Goal: Task Accomplishment & Management: Use online tool/utility

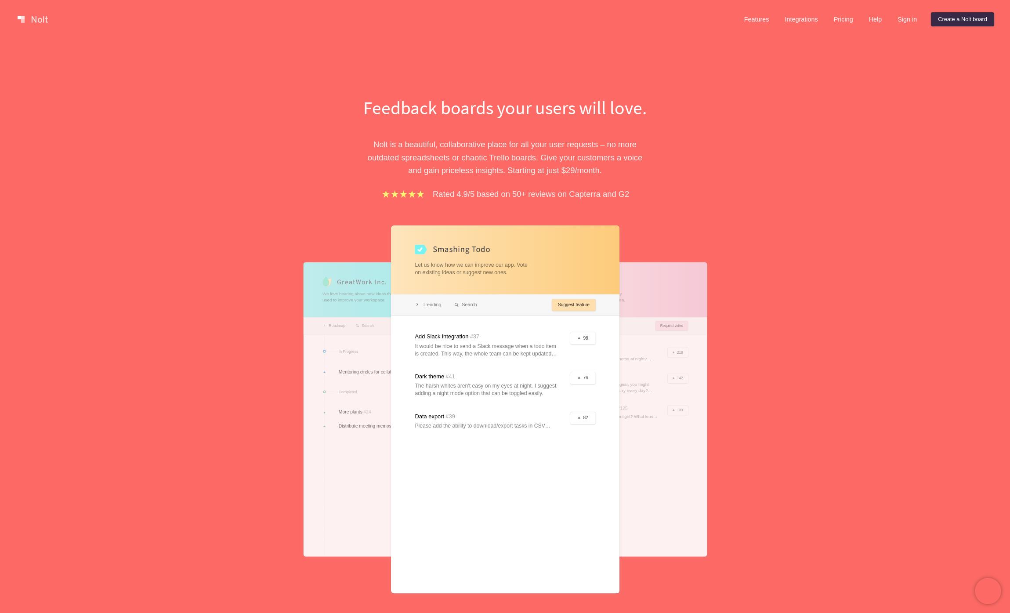
click at [442, 142] on p "[PERSON_NAME] is a beautiful, collaborative place for all your user requests – …" at bounding box center [505, 157] width 303 height 39
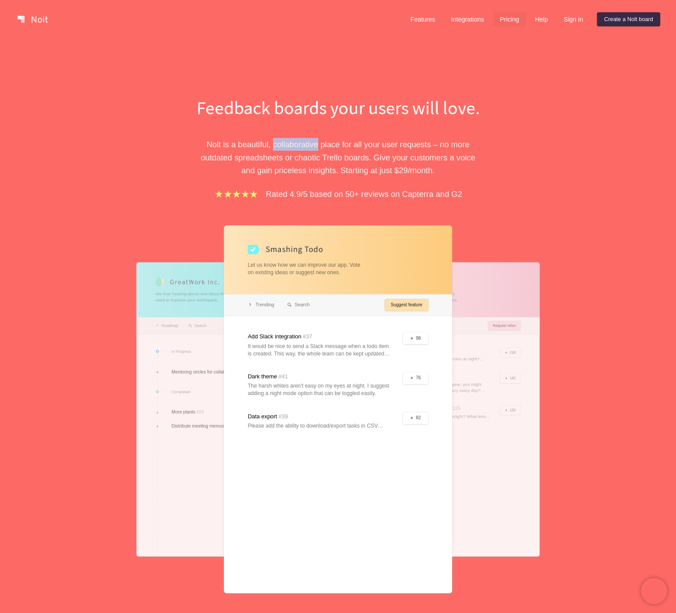
click at [511, 19] on link "Pricing" at bounding box center [509, 19] width 33 height 14
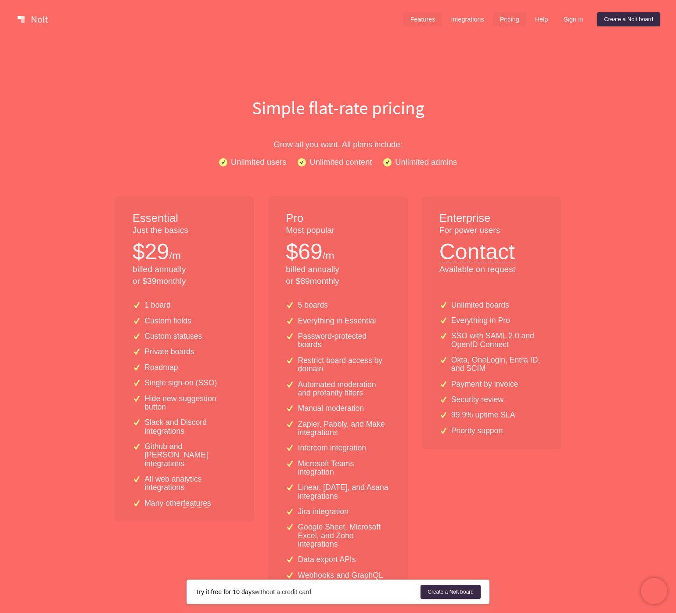
click at [415, 19] on link "Features" at bounding box center [423, 19] width 39 height 14
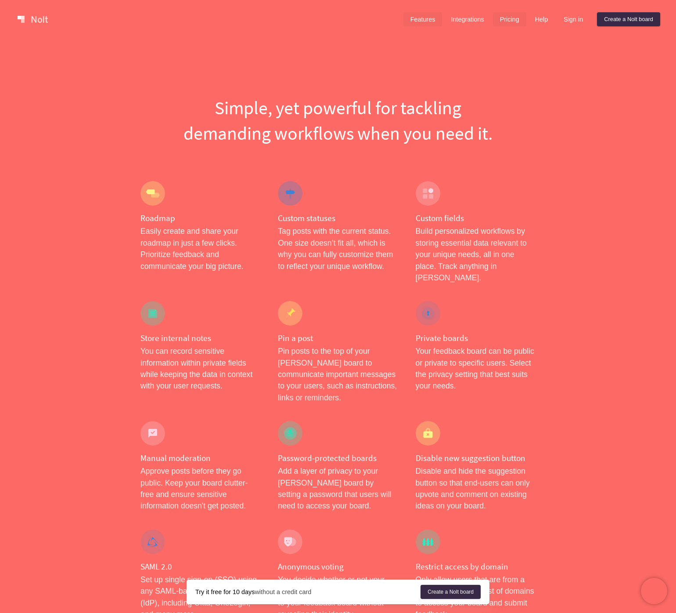
click at [506, 17] on link "Pricing" at bounding box center [509, 19] width 33 height 14
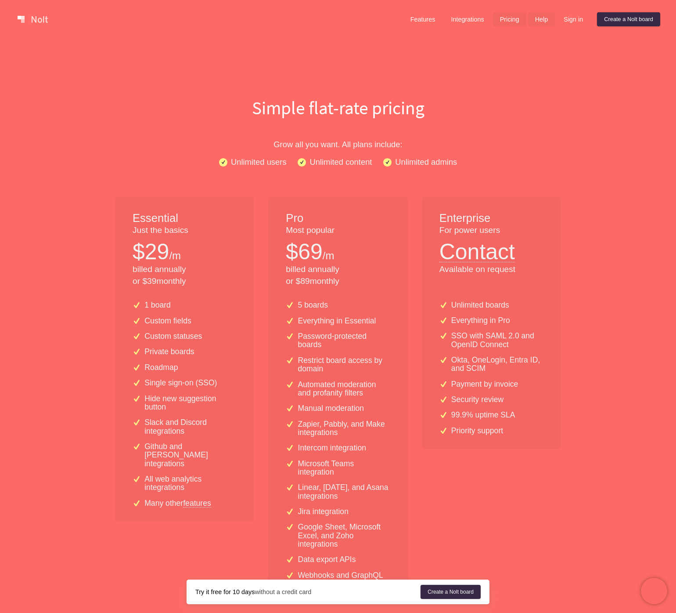
click at [537, 18] on link "Help" at bounding box center [541, 19] width 27 height 14
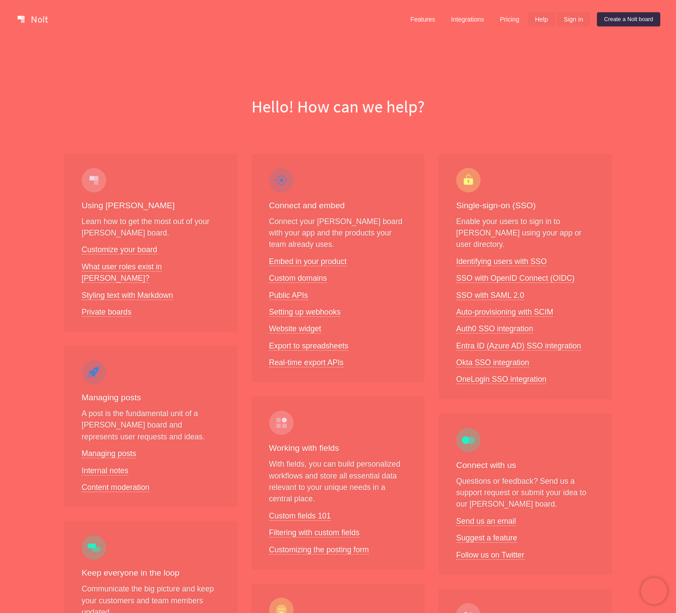
click at [557, 19] on link "Sign in" at bounding box center [573, 19] width 33 height 14
click at [628, 22] on link "Create a Nolt board" at bounding box center [628, 19] width 63 height 14
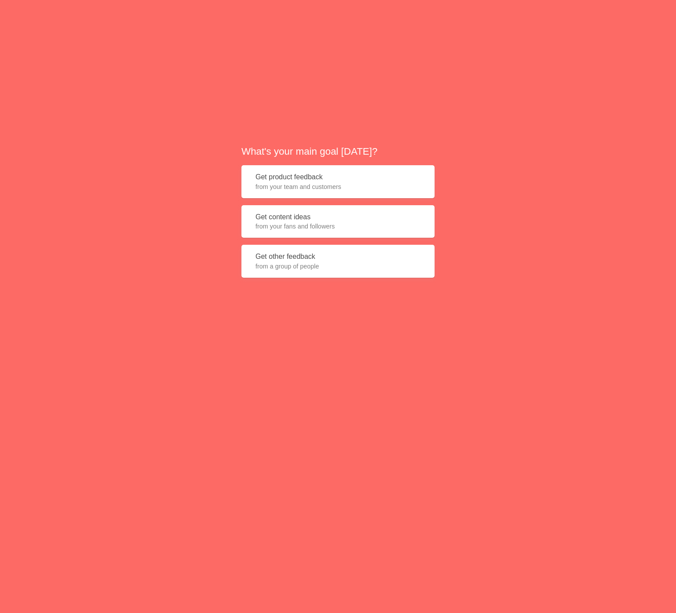
click at [401, 186] on span "from your team and customers" at bounding box center [338, 186] width 165 height 9
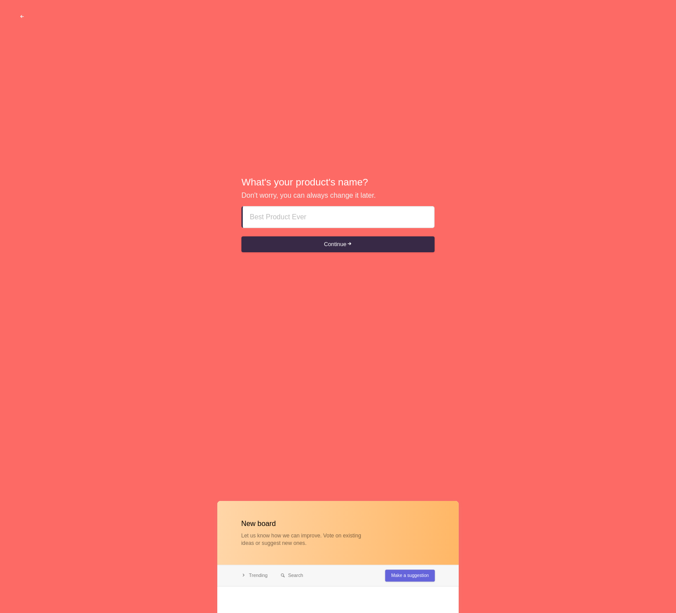
click at [349, 219] on input at bounding box center [338, 216] width 177 height 21
click at [371, 245] on button "Continue" at bounding box center [338, 244] width 193 height 16
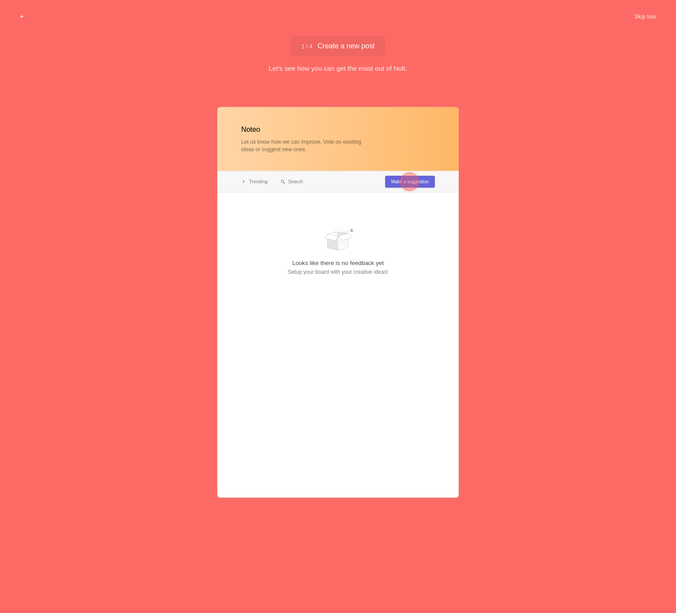
type input "Noteo"
click at [357, 49] on span "1 / 4 Create a new post" at bounding box center [338, 45] width 73 height 7
click at [393, 183] on div at bounding box center [338, 302] width 242 height 390
click at [427, 181] on div at bounding box center [338, 302] width 242 height 390
click at [412, 183] on div at bounding box center [410, 182] width 18 height 18
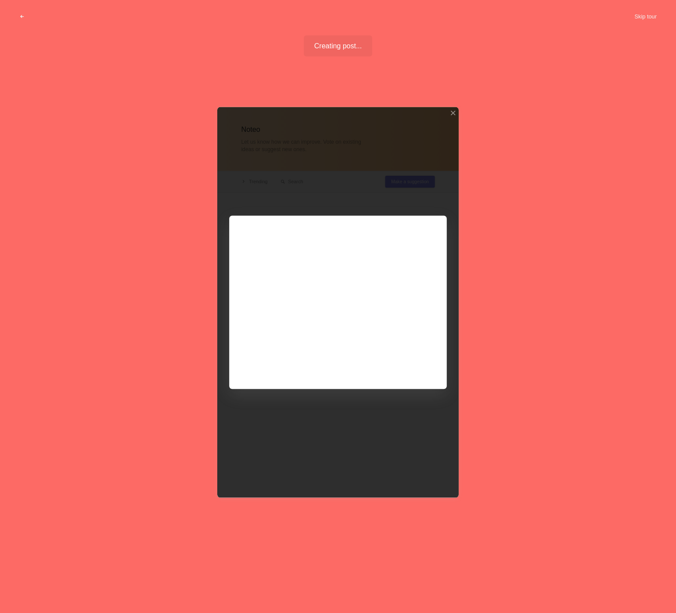
click at [437, 222] on div at bounding box center [338, 302] width 242 height 390
click at [428, 250] on div at bounding box center [338, 302] width 242 height 390
click at [650, 11] on button "Skip tour" at bounding box center [645, 17] width 43 height 16
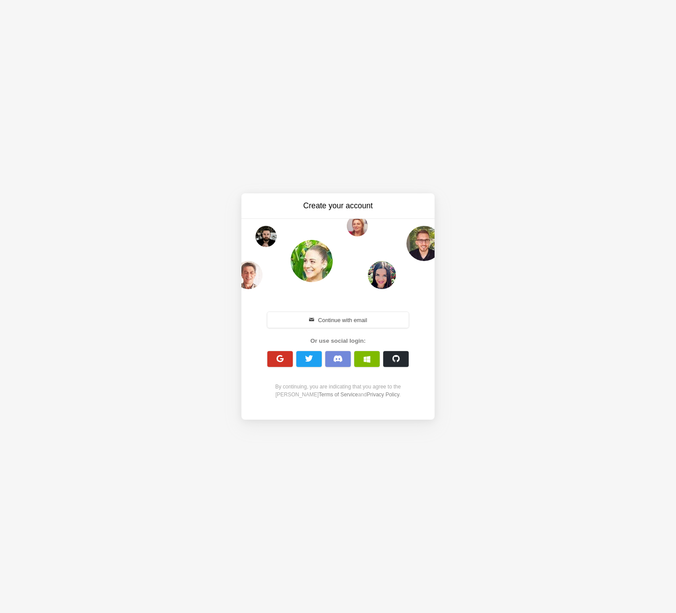
click at [279, 360] on span "button" at bounding box center [280, 358] width 8 height 8
